Goal: Transaction & Acquisition: Purchase product/service

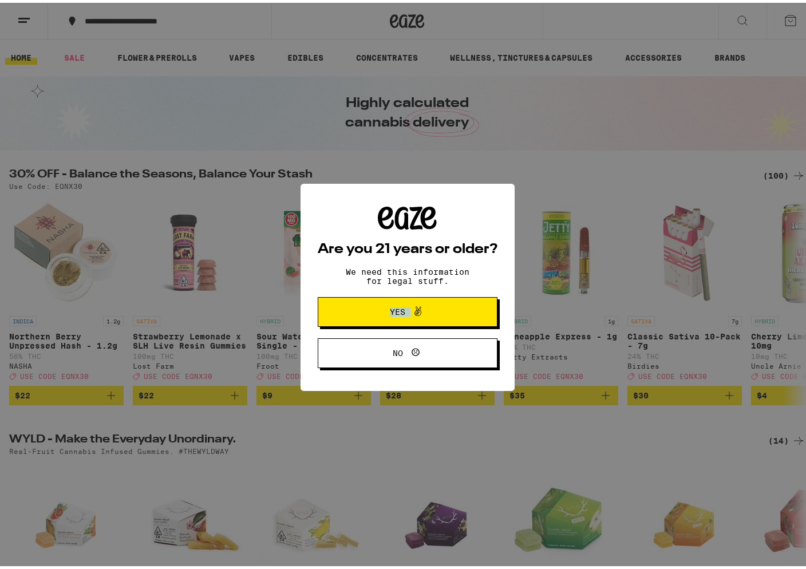
drag, startPoint x: 453, startPoint y: 282, endPoint x: 389, endPoint y: 307, distance: 68.4
click at [408, 306] on div "Are you 21 years or older? We need this information for legal stuff. Yes No" at bounding box center [408, 285] width 180 height 162
click at [391, 303] on span "Yes" at bounding box center [407, 309] width 87 height 15
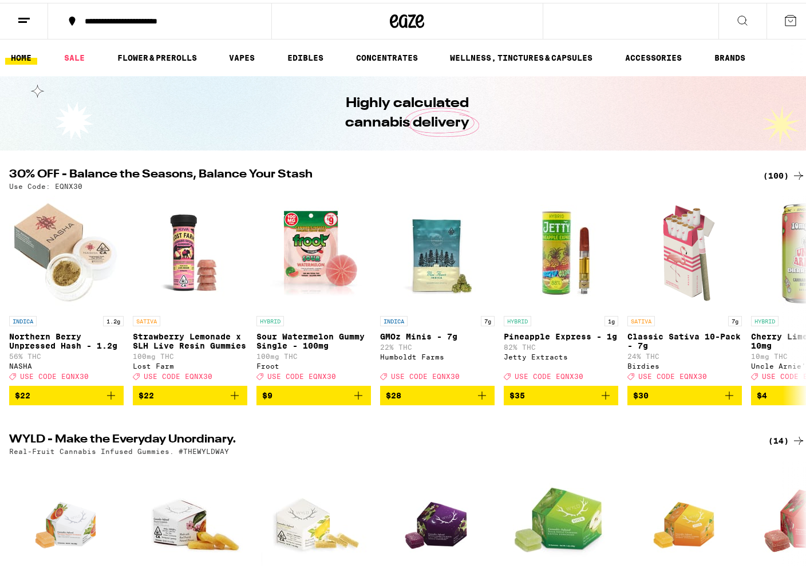
click at [769, 172] on div "(100)" at bounding box center [784, 173] width 42 height 14
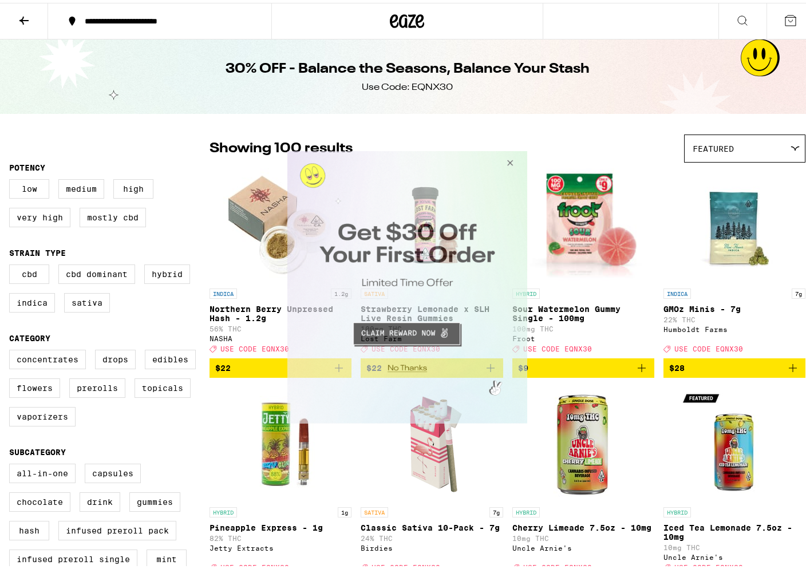
click at [398, 364] on button "Close Modal" at bounding box center [405, 367] width 233 height 18
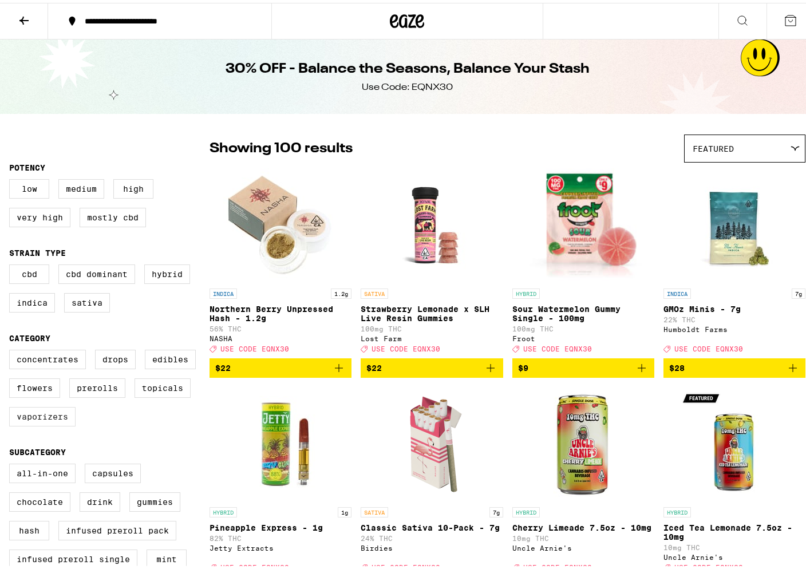
click at [43, 422] on label "Vaporizers" at bounding box center [42, 413] width 66 height 19
click at [12, 349] on input "Vaporizers" at bounding box center [11, 349] width 1 height 1
checkbox input "true"
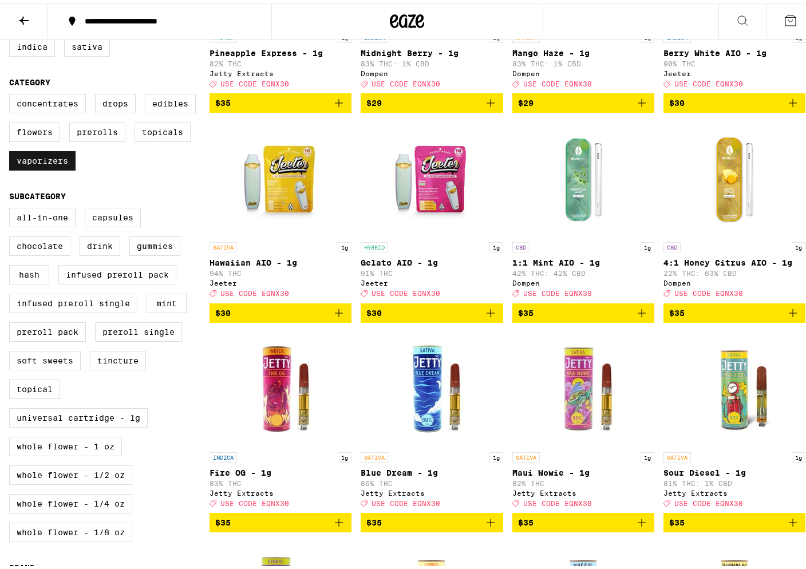
scroll to position [257, 0]
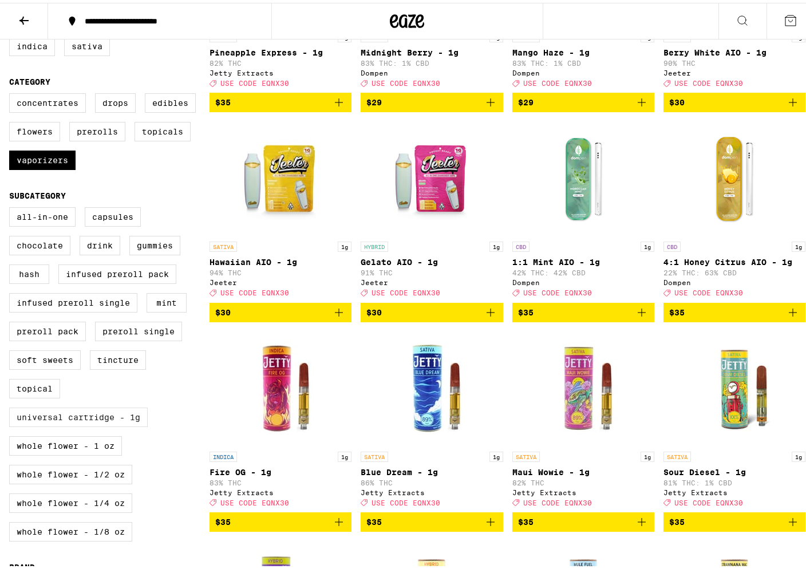
click at [41, 424] on label "Universal Cartridge - 1g" at bounding box center [78, 414] width 139 height 19
click at [12, 207] on input "Universal Cartridge - 1g" at bounding box center [11, 206] width 1 height 1
checkbox input "true"
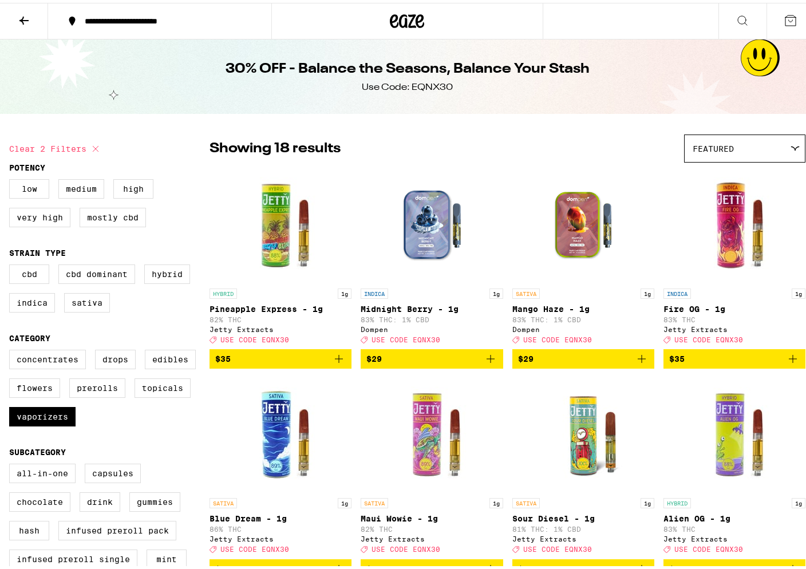
click at [791, 144] on icon at bounding box center [795, 146] width 8 height 4
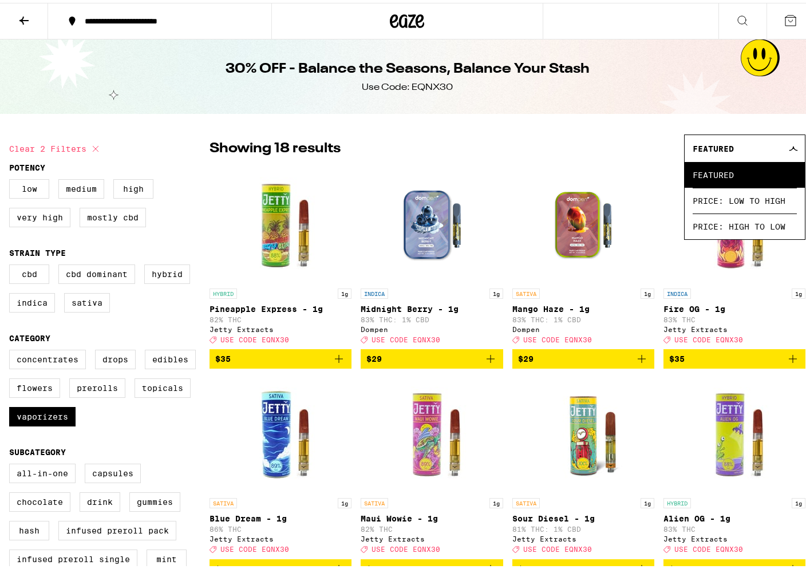
click at [789, 144] on icon at bounding box center [793, 145] width 9 height 5
